Goal: Task Accomplishment & Management: Manage account settings

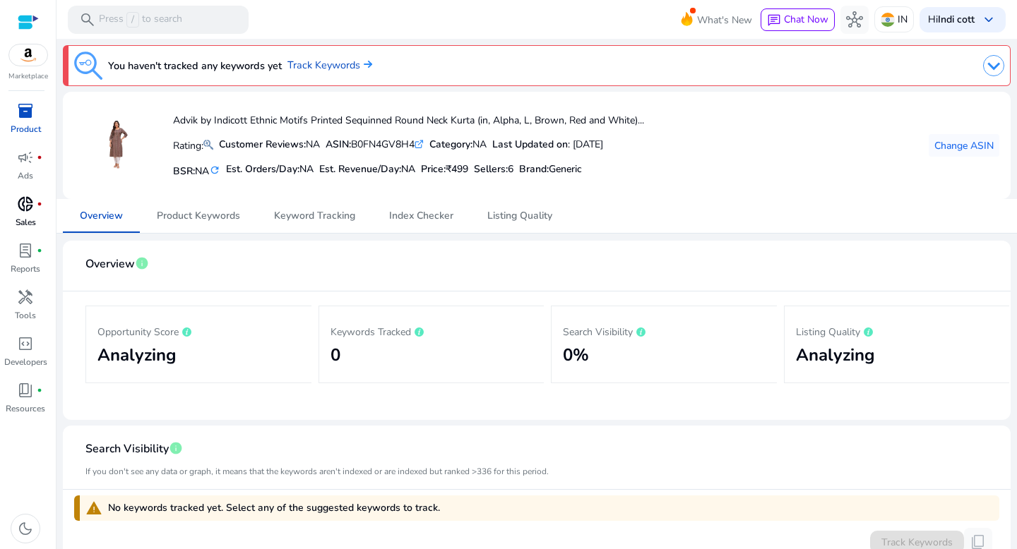
click at [25, 206] on span "donut_small" at bounding box center [25, 204] width 17 height 17
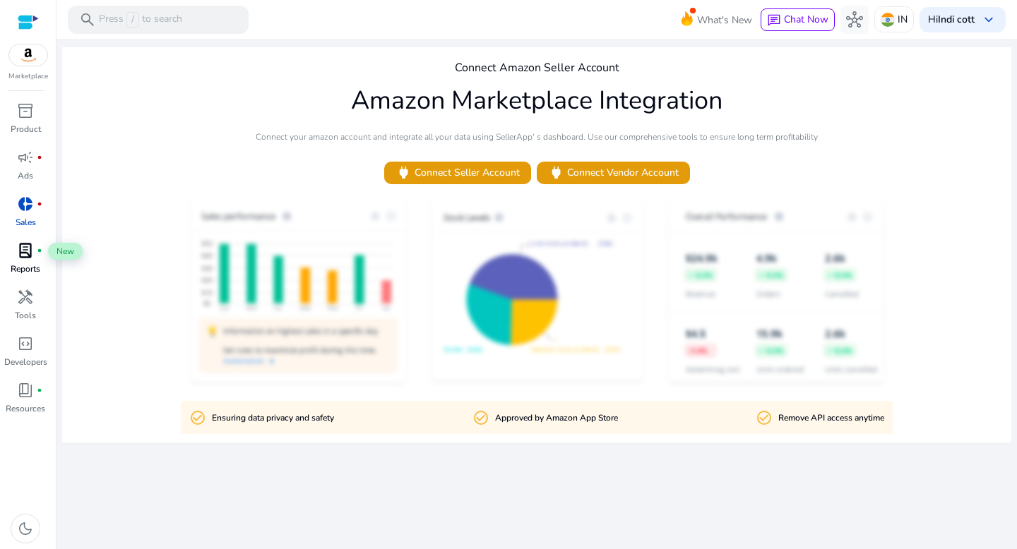
click at [27, 246] on span "lab_profile" at bounding box center [25, 250] width 17 height 17
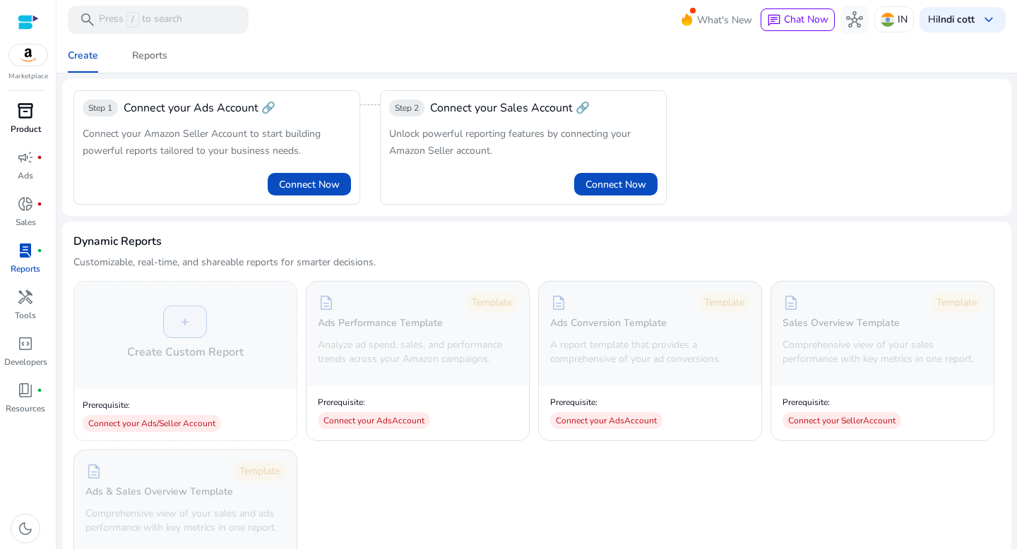
click at [19, 123] on p "Product" at bounding box center [26, 129] width 30 height 13
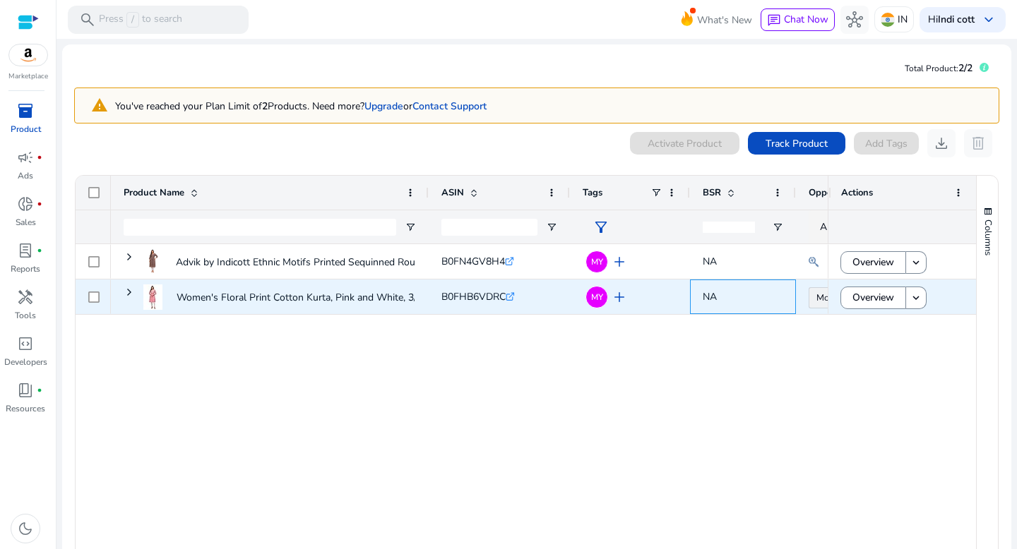
click at [765, 296] on span "NA" at bounding box center [742, 296] width 80 height 29
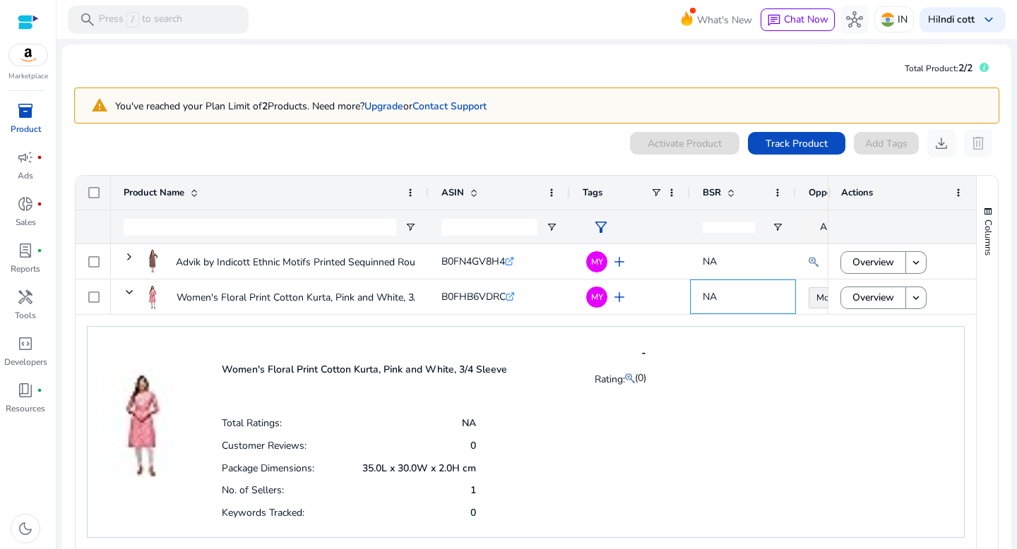
scroll to position [73, 0]
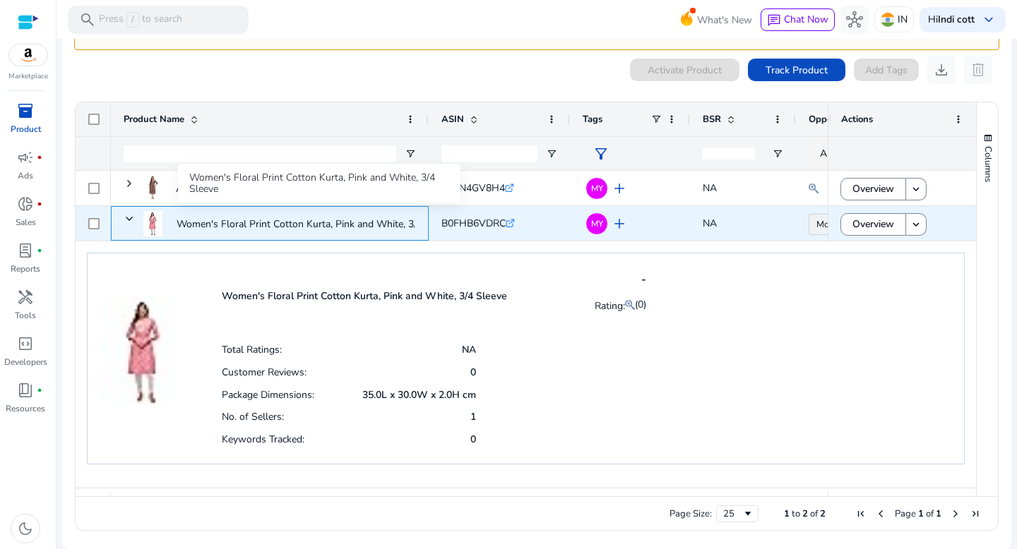
click at [193, 219] on p "Women's Floral Print Cotton Kurta, Pink and White, 3/4 Sleeve..." at bounding box center [318, 224] width 284 height 29
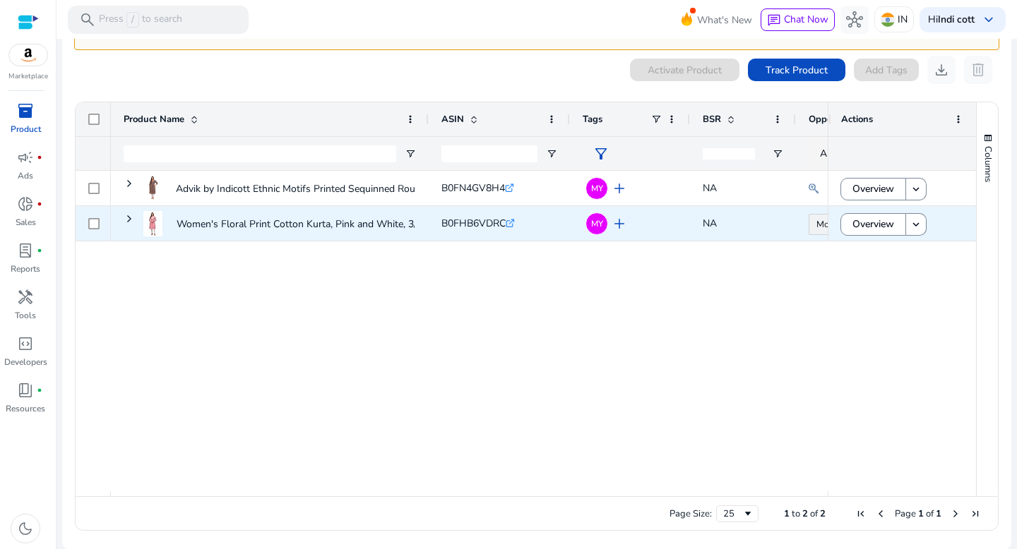
click at [464, 223] on span "B0FHB6VDRC" at bounding box center [473, 223] width 64 height 13
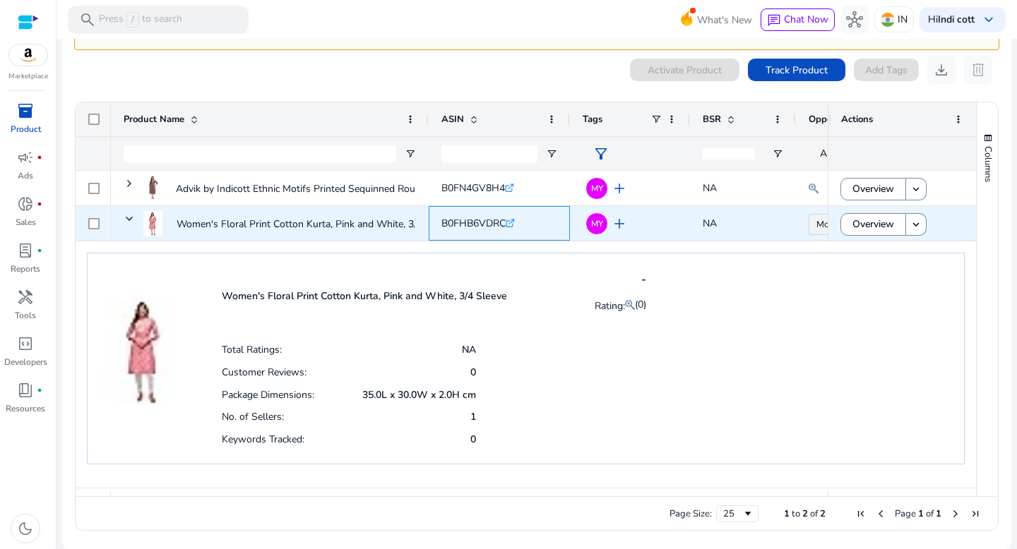
click at [511, 224] on icon ".st0{fill:#2c8af8}" at bounding box center [509, 223] width 9 height 9
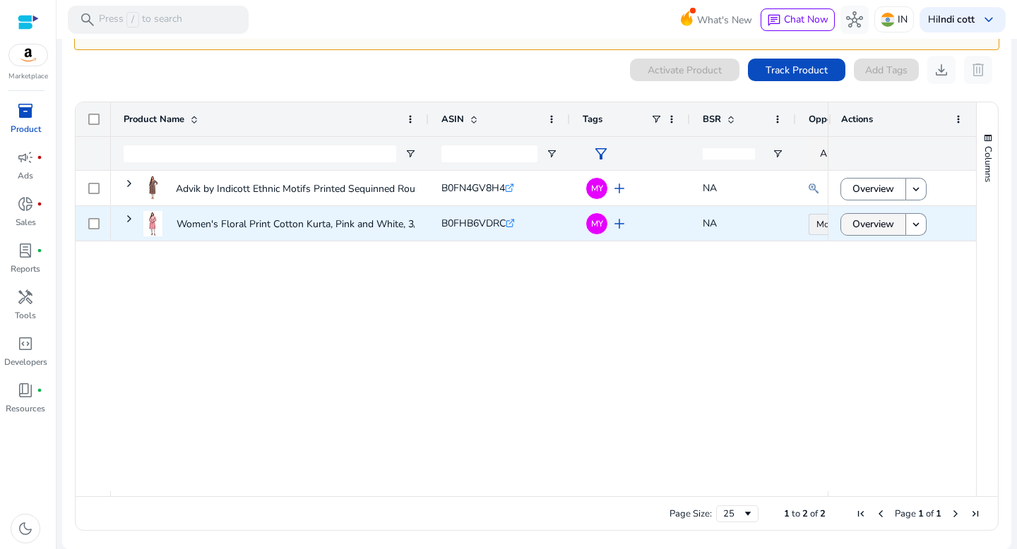
click at [868, 230] on span "Overview" at bounding box center [873, 224] width 42 height 29
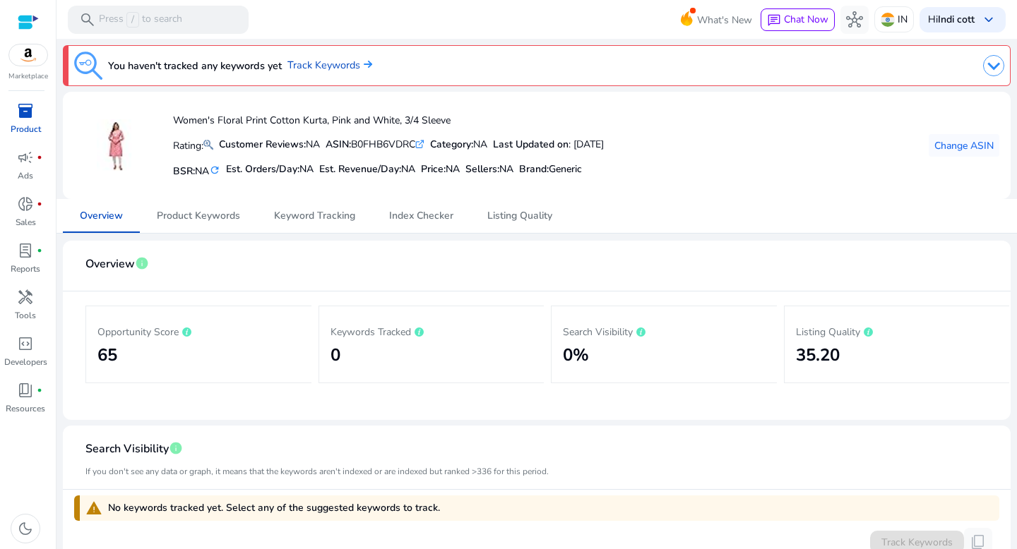
click at [28, 122] on link "inventory_2 Product" at bounding box center [25, 123] width 51 height 47
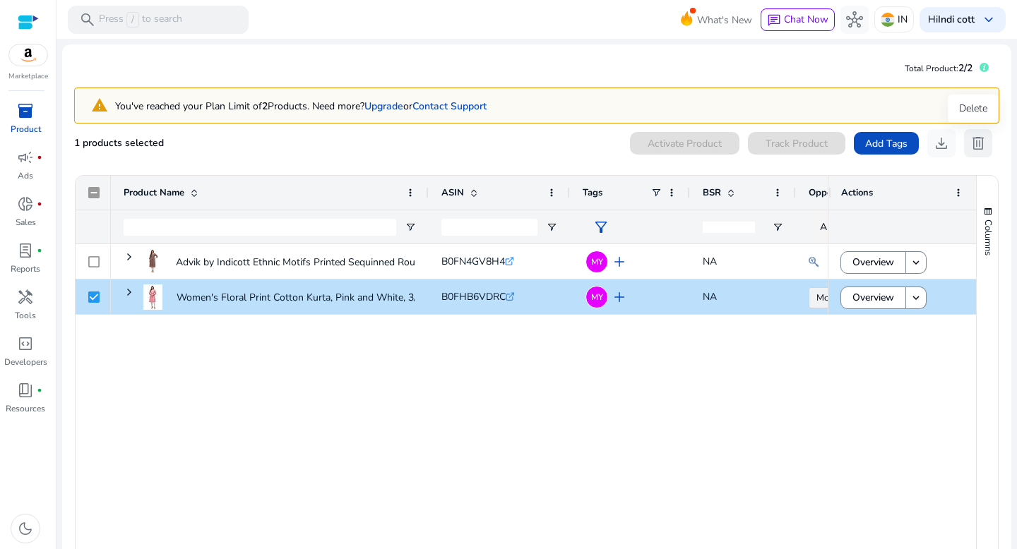
click at [973, 136] on span "delete" at bounding box center [977, 143] width 17 height 17
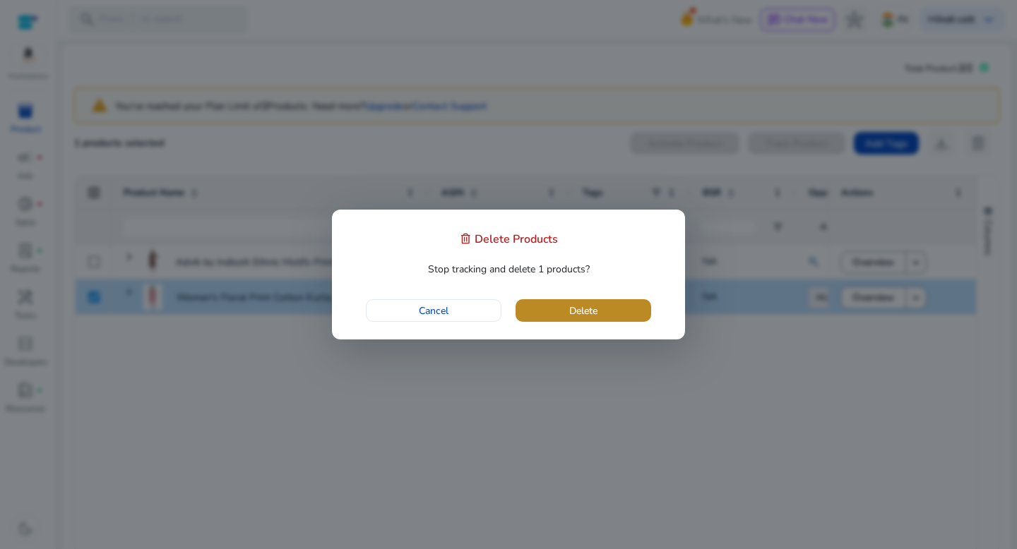
click at [593, 301] on span "button" at bounding box center [583, 311] width 136 height 34
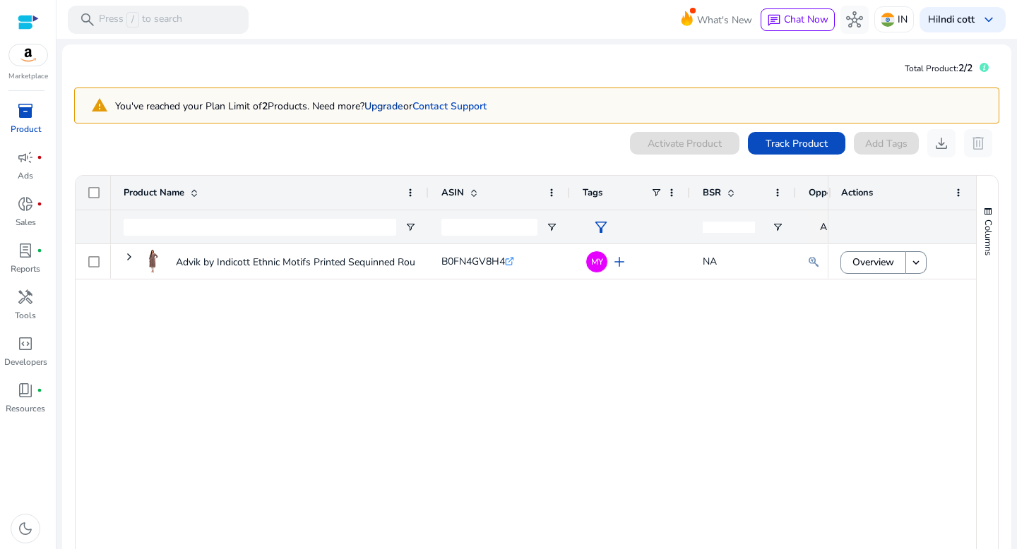
click at [384, 102] on link "Upgrade" at bounding box center [383, 106] width 39 height 13
click at [790, 140] on span "Track Product" at bounding box center [796, 143] width 62 height 15
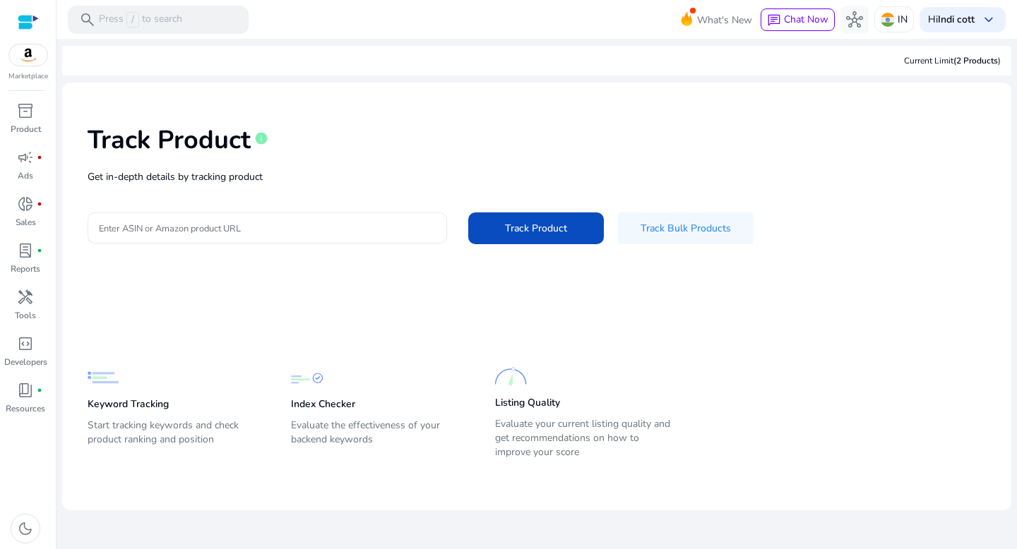
click at [253, 229] on input "Enter ASIN or Amazon product URL" at bounding box center [267, 228] width 337 height 16
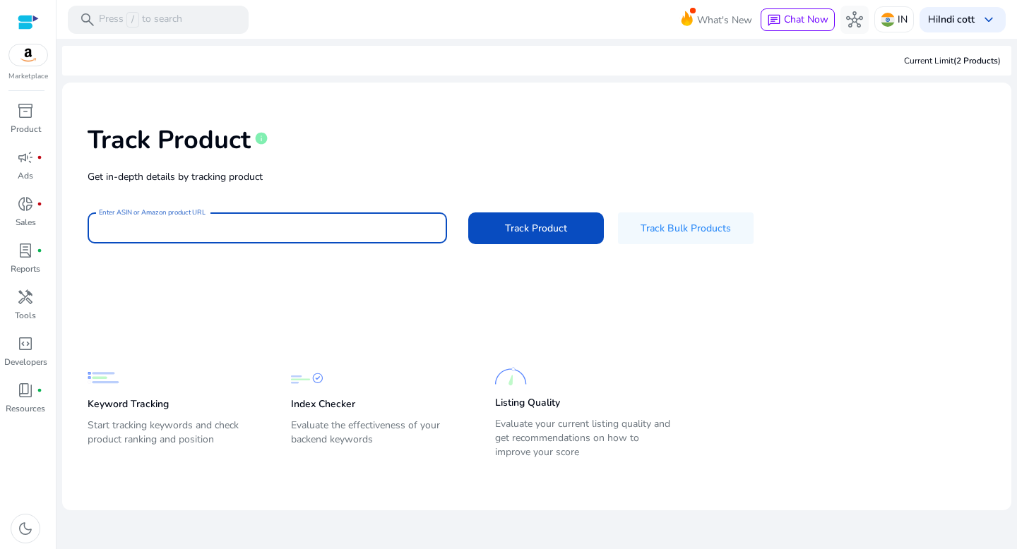
paste input "**********"
type input "**********"
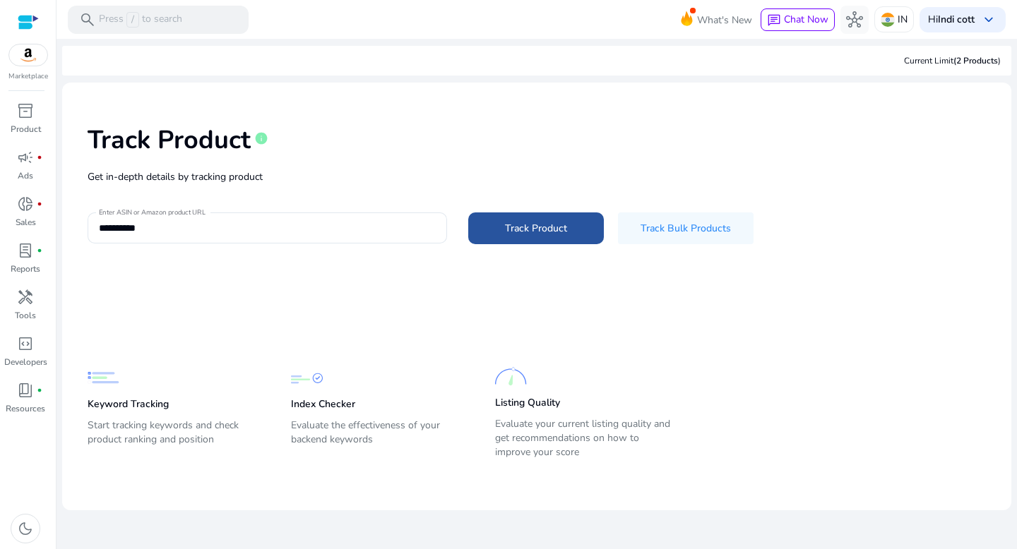
click at [514, 222] on span "Track Product" at bounding box center [536, 228] width 62 height 15
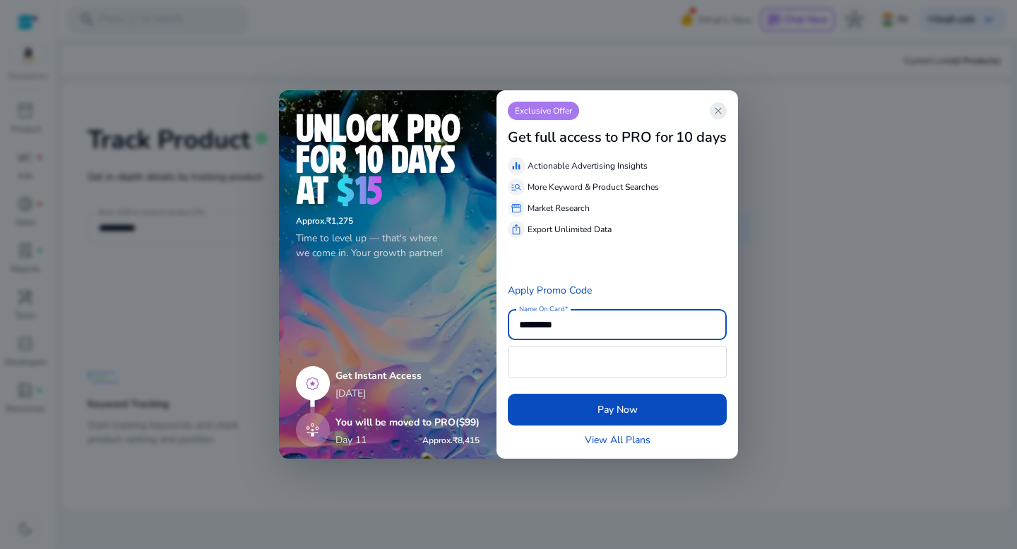
click at [724, 107] on span "close" at bounding box center [717, 110] width 11 height 11
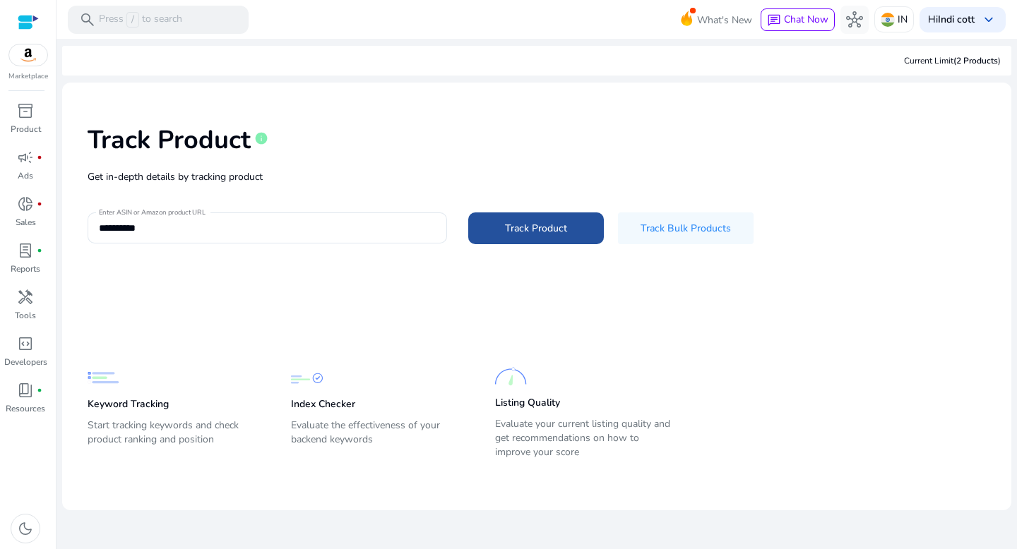
click at [546, 229] on span "Track Product" at bounding box center [536, 228] width 62 height 15
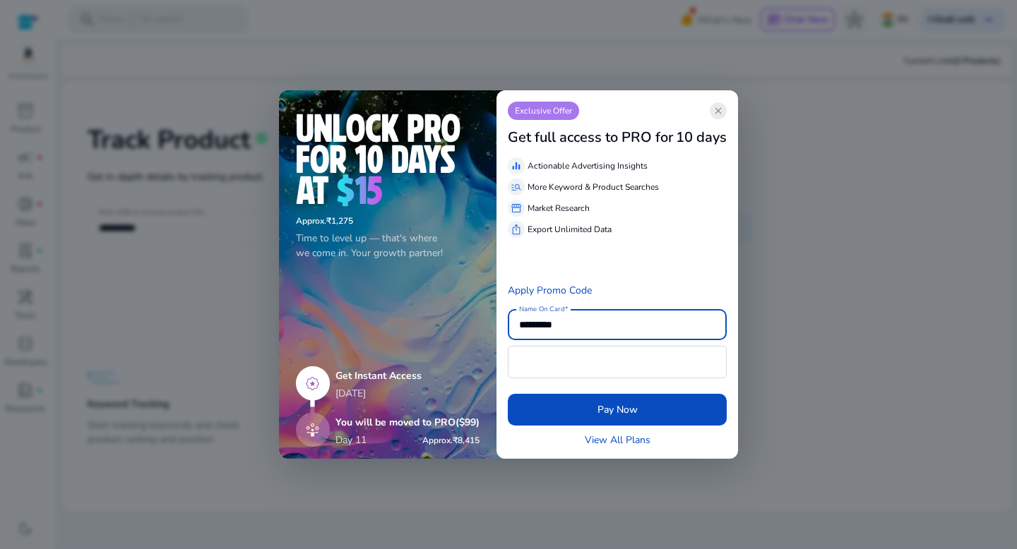
click at [722, 112] on span "close" at bounding box center [717, 110] width 11 height 11
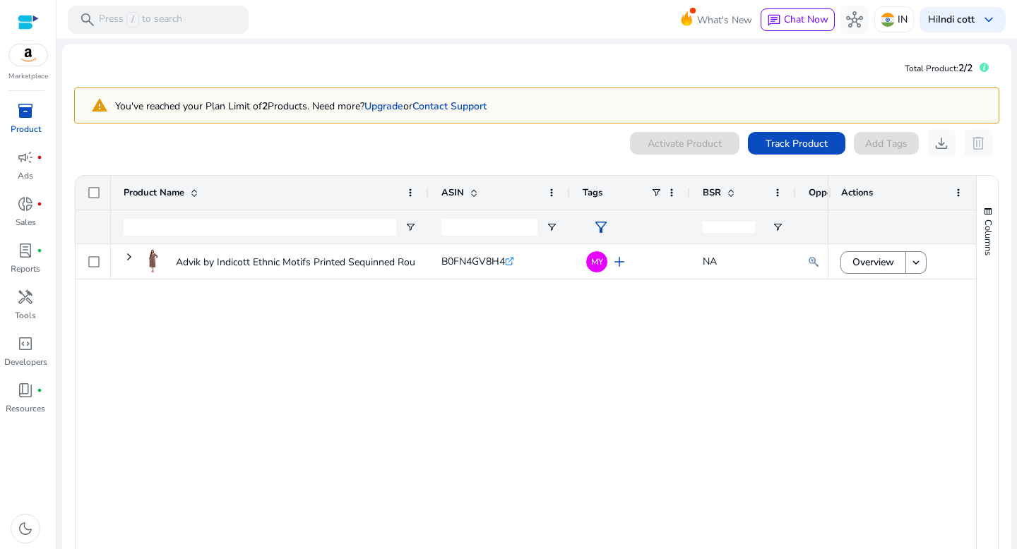
click at [449, 155] on div "0 products selected Activate Product Track Product Add Tags download delete" at bounding box center [536, 143] width 925 height 28
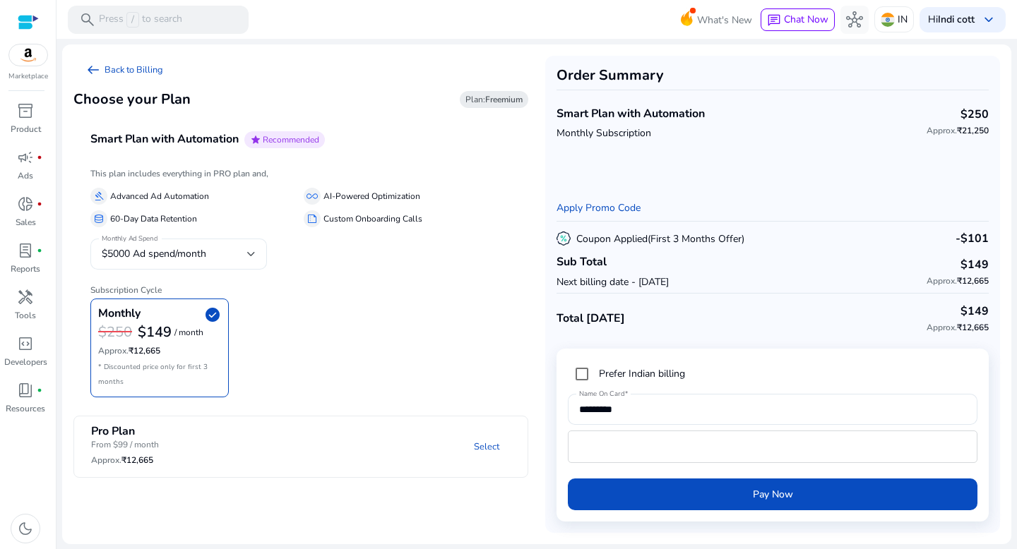
click at [168, 249] on span "$5000 Ad spend/month" at bounding box center [154, 253] width 104 height 13
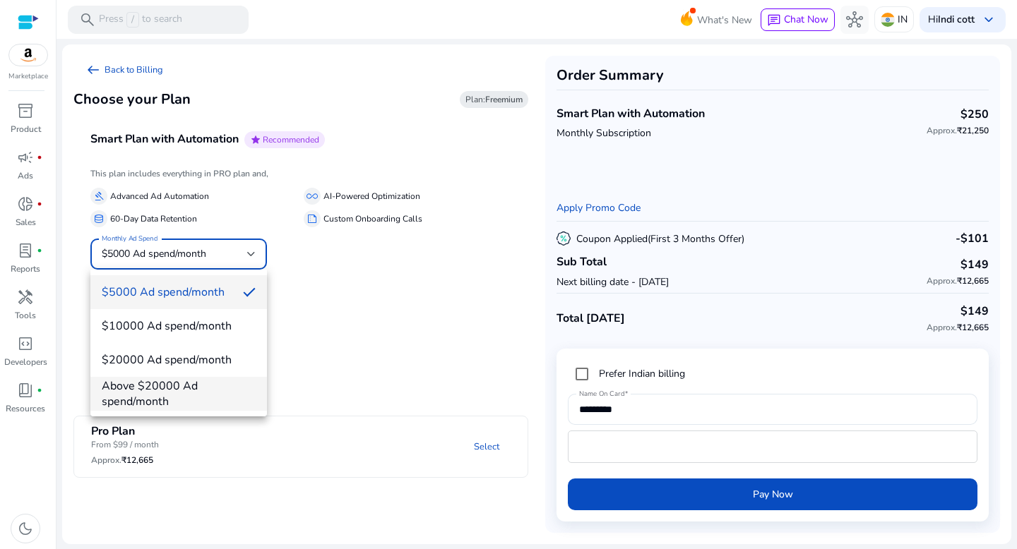
click at [188, 393] on span "Above $20000 Ad spend/month" at bounding box center [179, 393] width 154 height 31
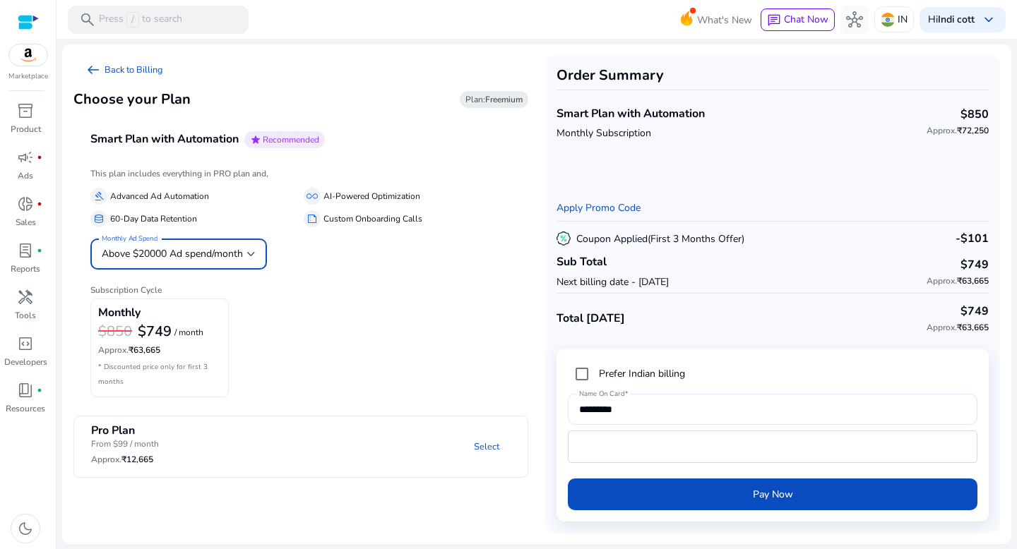
click at [205, 258] on span "Above $20000 Ad spend/month" at bounding box center [172, 253] width 141 height 13
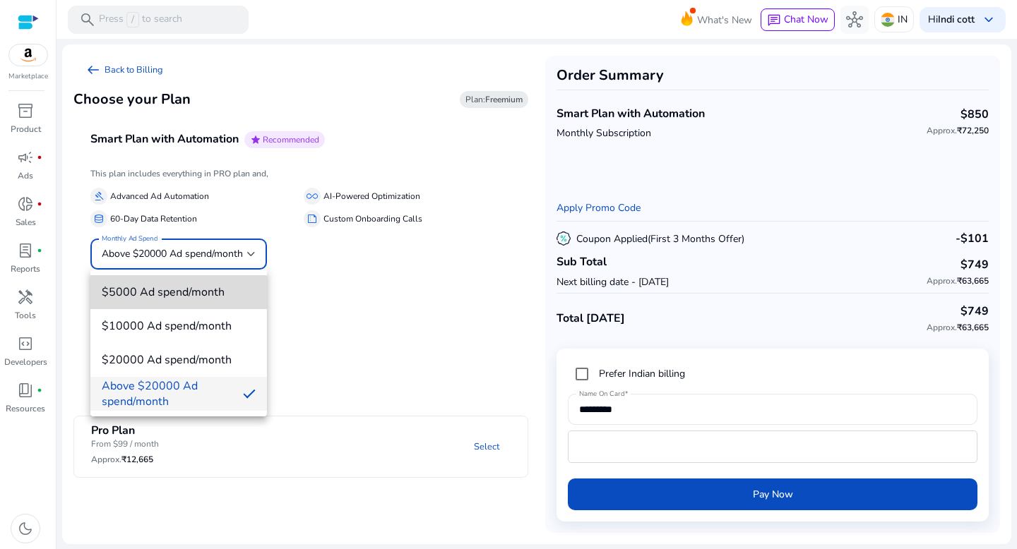
click at [160, 288] on span "$5000 Ad spend/month" at bounding box center [179, 292] width 154 height 16
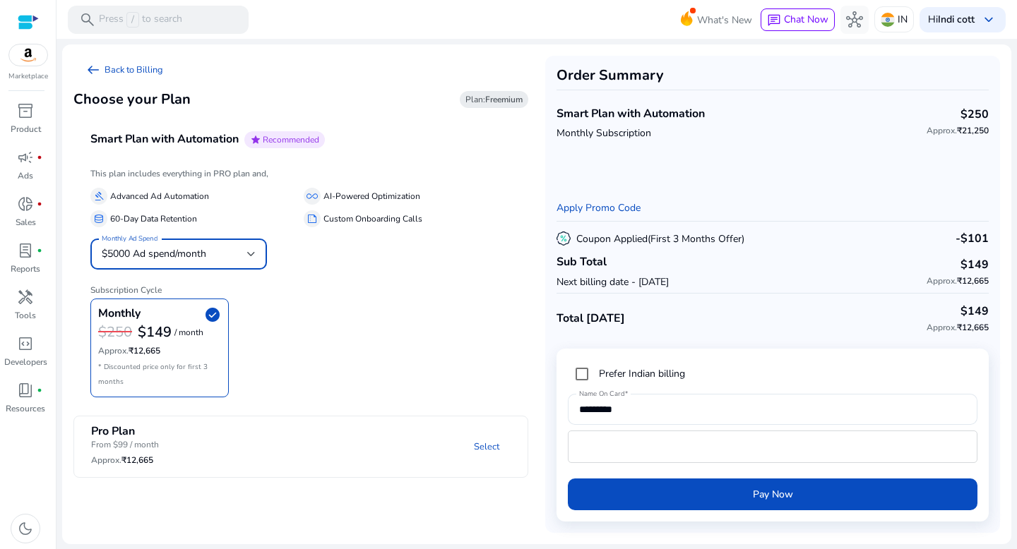
click at [340, 300] on div "Monthly check_circle $250 $149 / month Approx. ₹12,665 * Discounted price only …" at bounding box center [300, 348] width 421 height 99
click at [112, 67] on link "arrow_left_alt Back to Billing" at bounding box center [123, 70] width 101 height 28
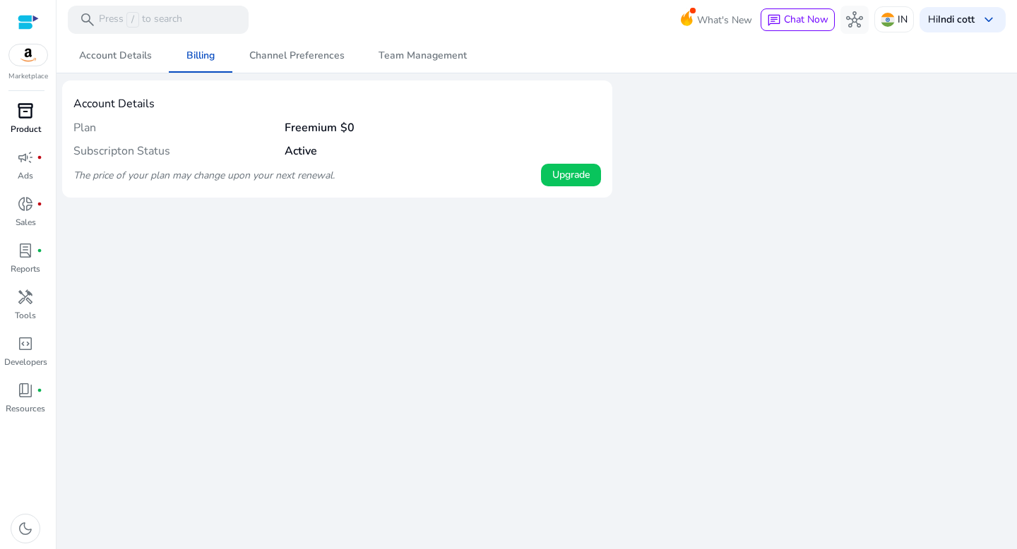
click at [31, 119] on span "inventory_2" at bounding box center [25, 110] width 17 height 17
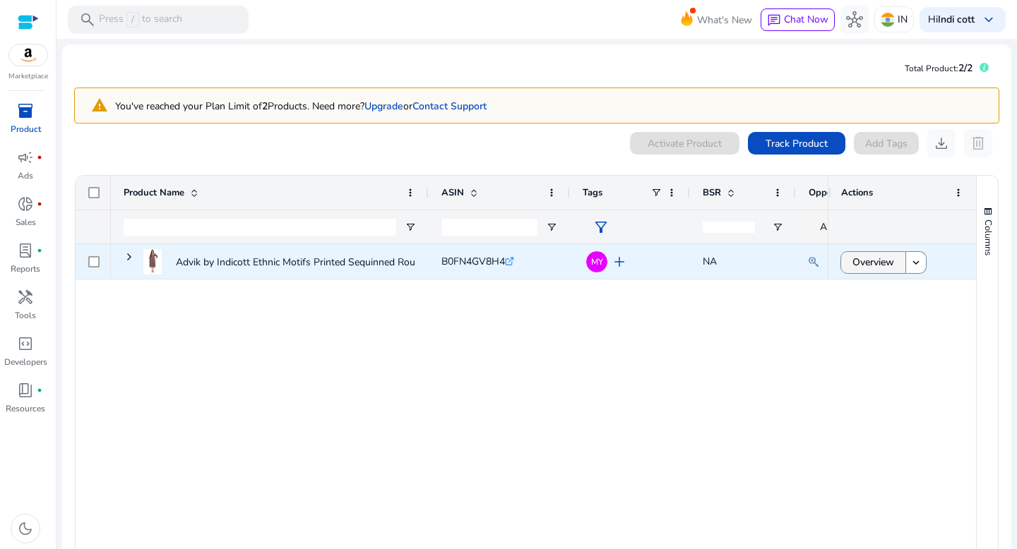
click at [863, 268] on span "Overview" at bounding box center [873, 262] width 42 height 29
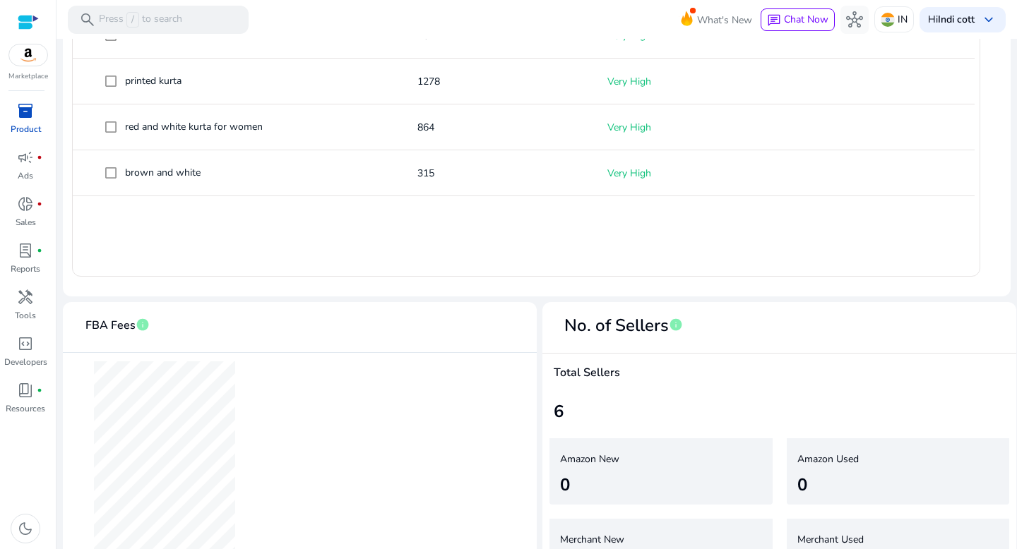
scroll to position [679, 0]
